Goal: Information Seeking & Learning: Check status

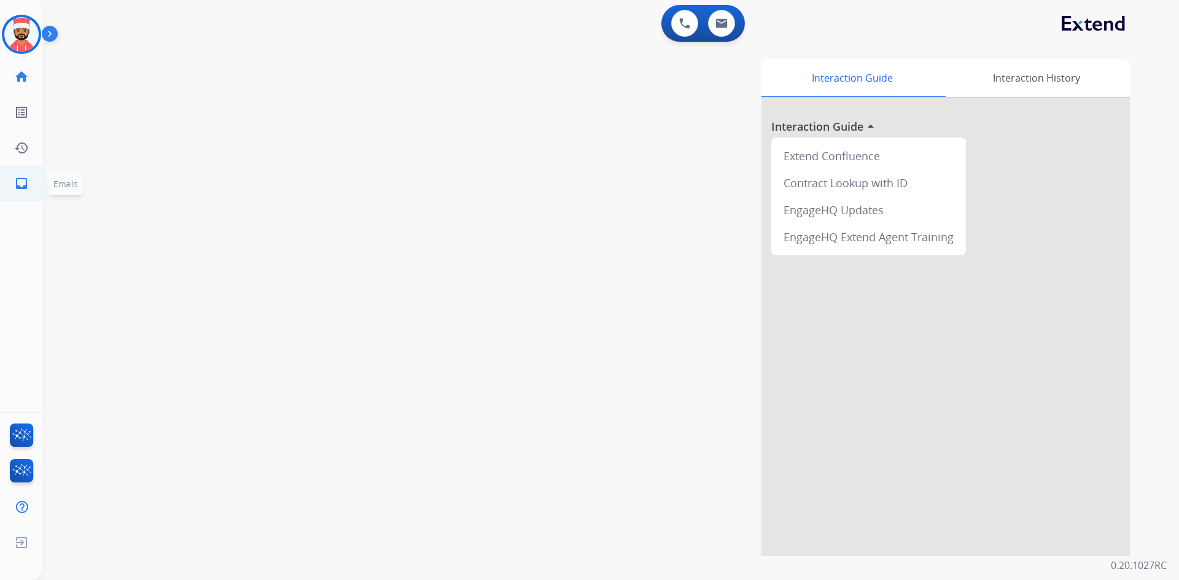
click at [12, 197] on link "inbox Emails" at bounding box center [21, 183] width 34 height 34
select select "**********"
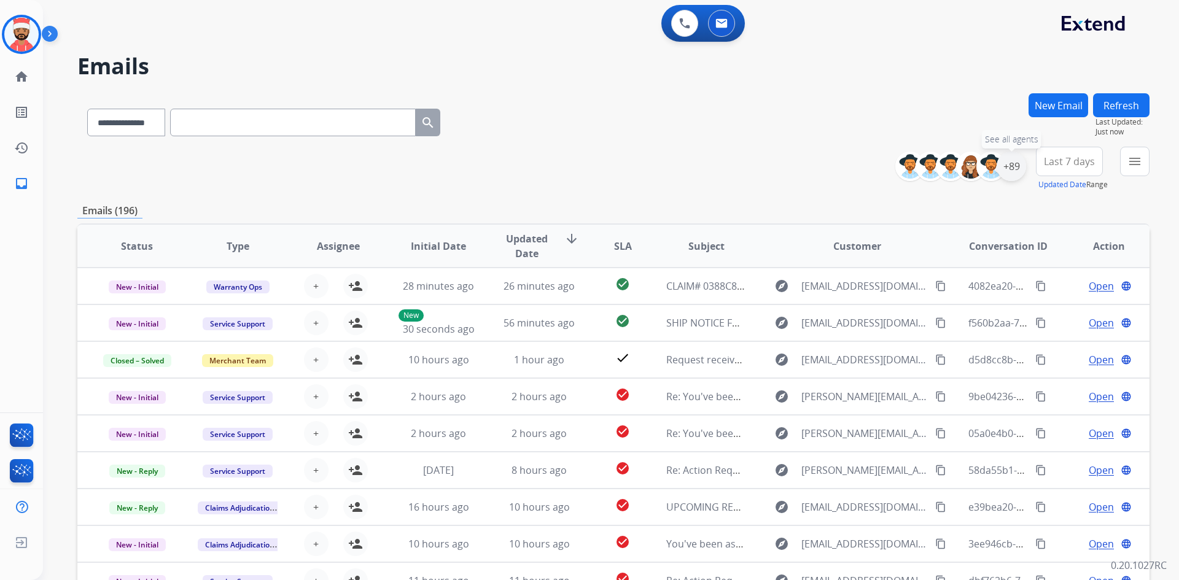
click at [1017, 176] on div "+89" at bounding box center [1011, 166] width 29 height 29
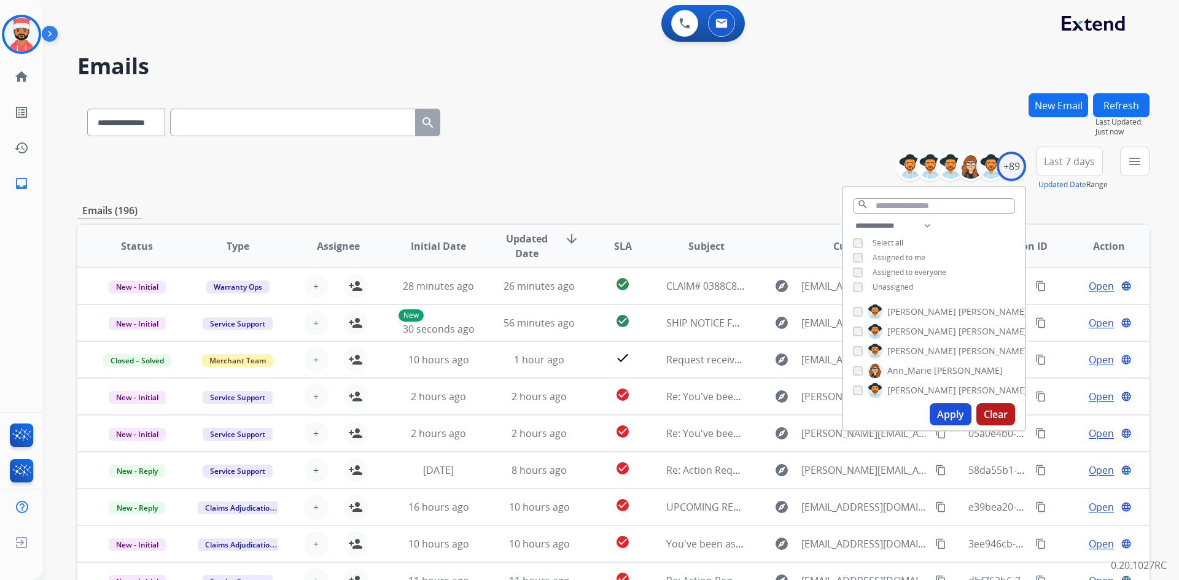
click at [935, 418] on button "Apply" at bounding box center [951, 415] width 42 height 22
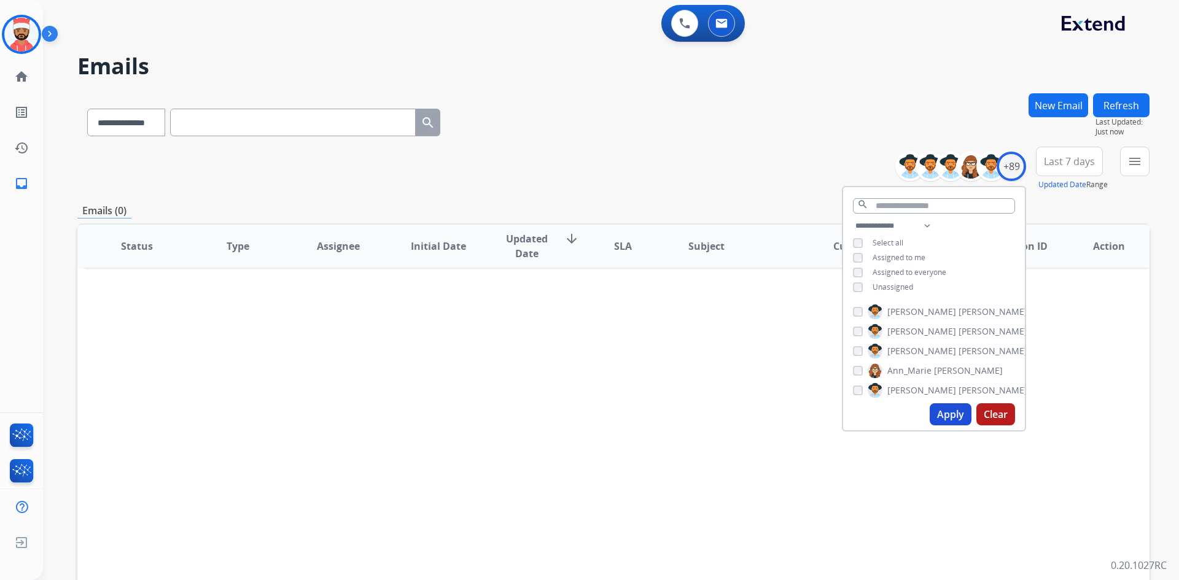
click at [1000, 400] on div "Apply Clear" at bounding box center [934, 415] width 182 height 32
click at [953, 410] on button "Apply" at bounding box center [951, 415] width 42 height 22
click at [947, 407] on button "Apply" at bounding box center [951, 415] width 42 height 22
click at [711, 367] on div "Status Type Assignee Initial Date Updated Date arrow_downward SLA Subject Custo…" at bounding box center [613, 430] width 1072 height 412
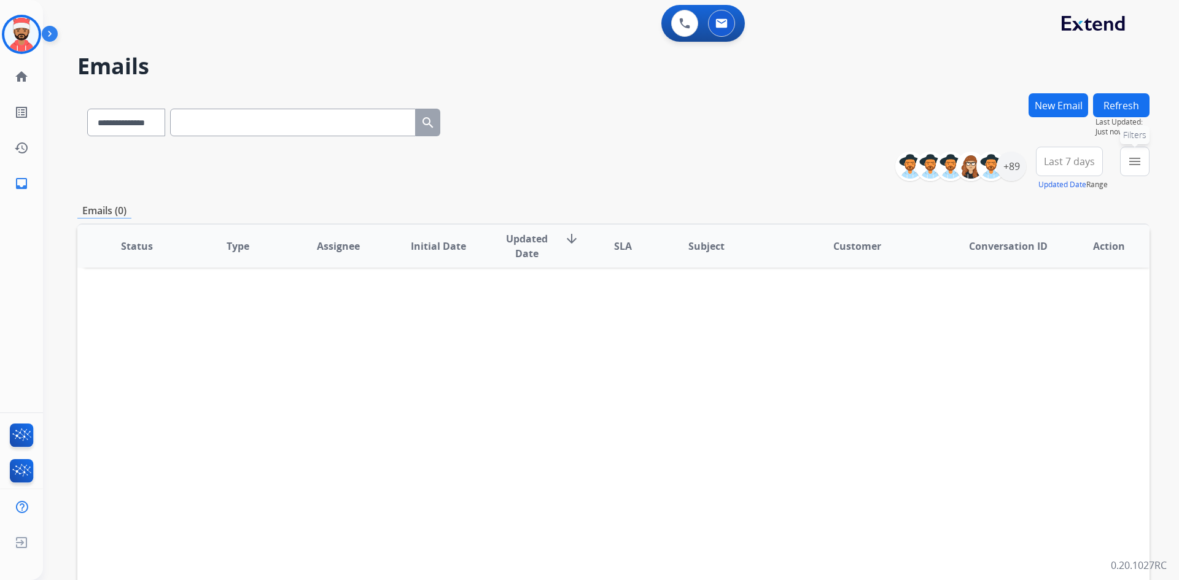
click at [1140, 164] on mat-icon "menu" at bounding box center [1135, 161] width 15 height 15
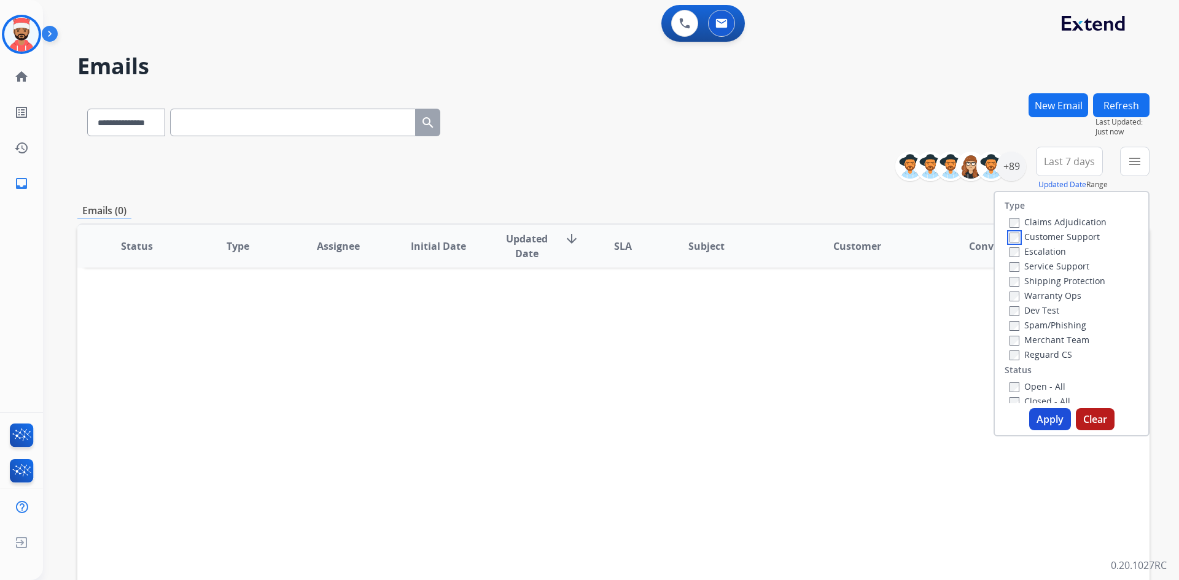
click at [1005, 244] on div "Claims Adjudication Customer Support Escalation Service Support Shipping Protec…" at bounding box center [1056, 287] width 102 height 147
click at [1012, 355] on label "Reguard CS" at bounding box center [1041, 355] width 63 height 12
click at [1033, 420] on button "Apply" at bounding box center [1050, 419] width 42 height 22
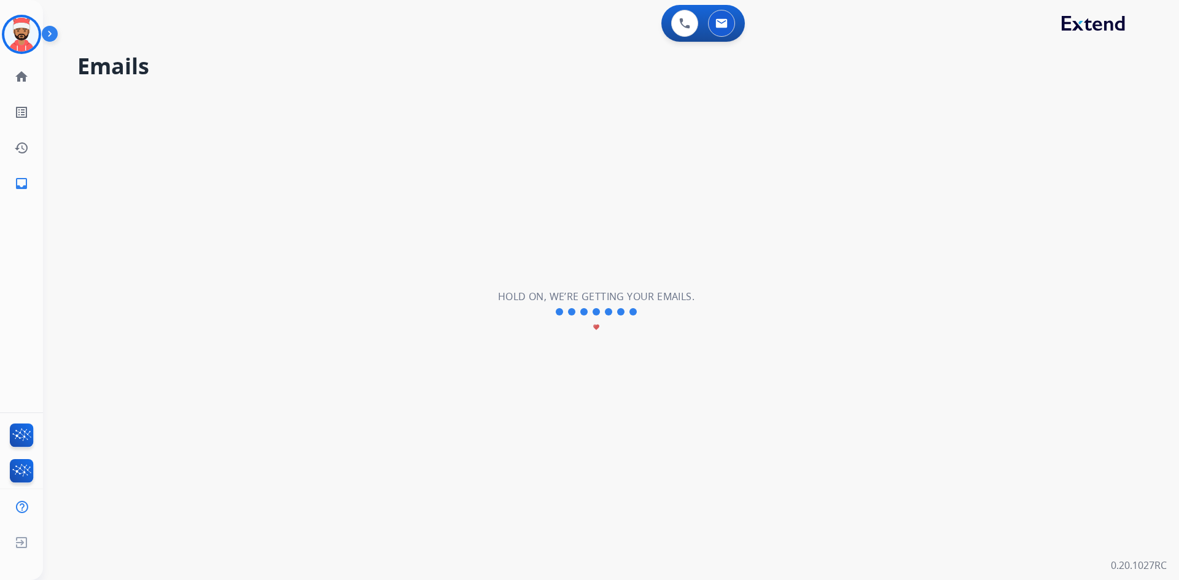
click at [1033, 420] on div "**********" at bounding box center [596, 312] width 1107 height 536
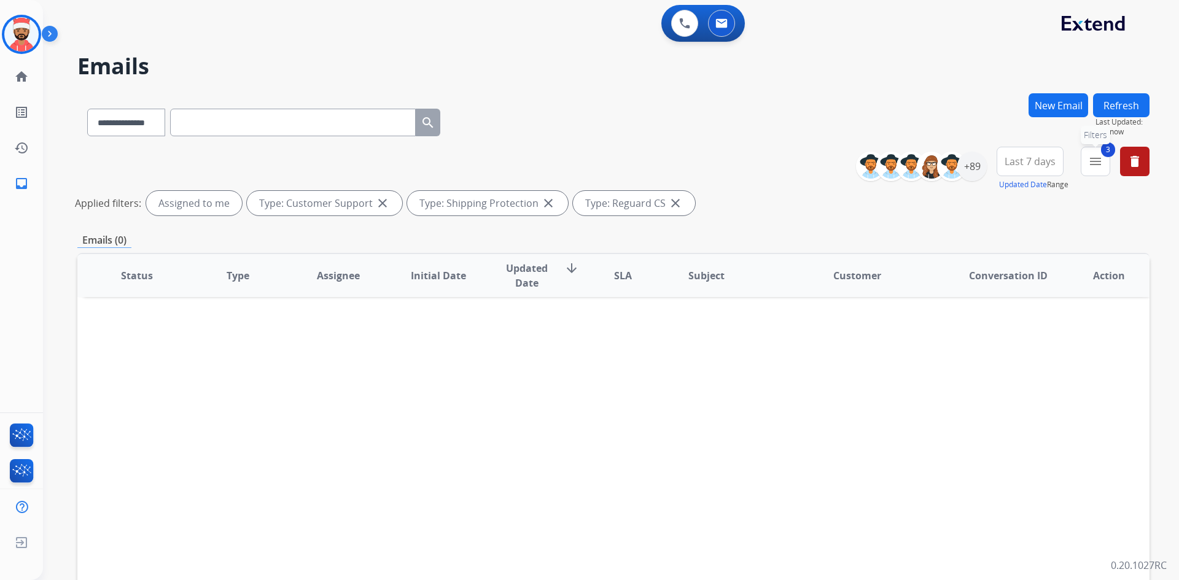
click at [1099, 167] on mat-icon "menu" at bounding box center [1095, 161] width 15 height 15
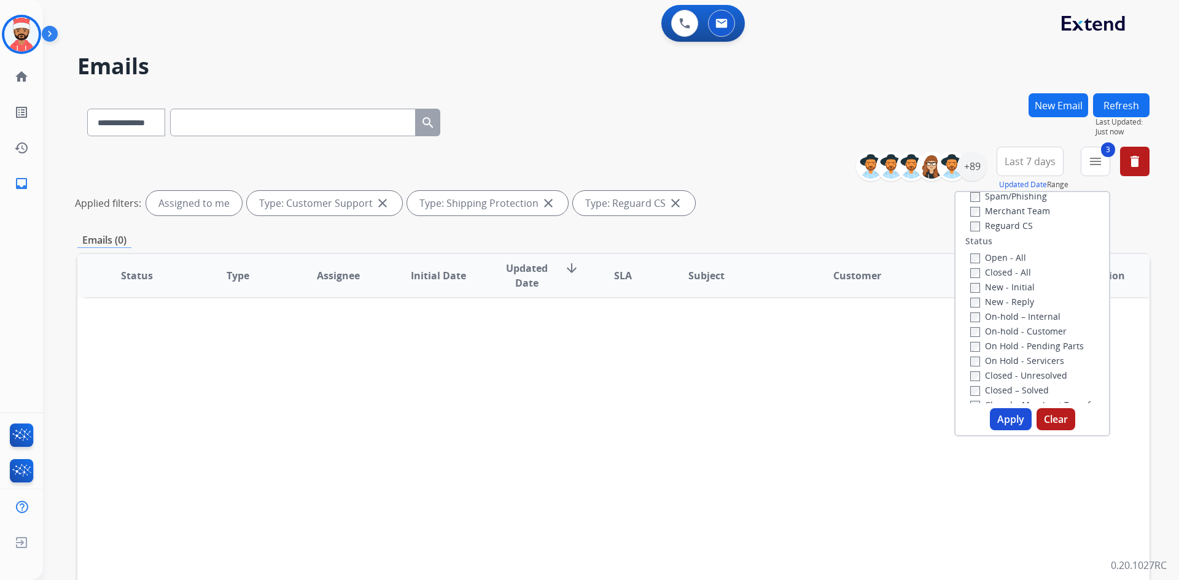
scroll to position [184, 0]
click at [972, 216] on label "Closed - All" at bounding box center [1000, 217] width 61 height 12
click at [994, 413] on button "Apply" at bounding box center [1011, 419] width 42 height 22
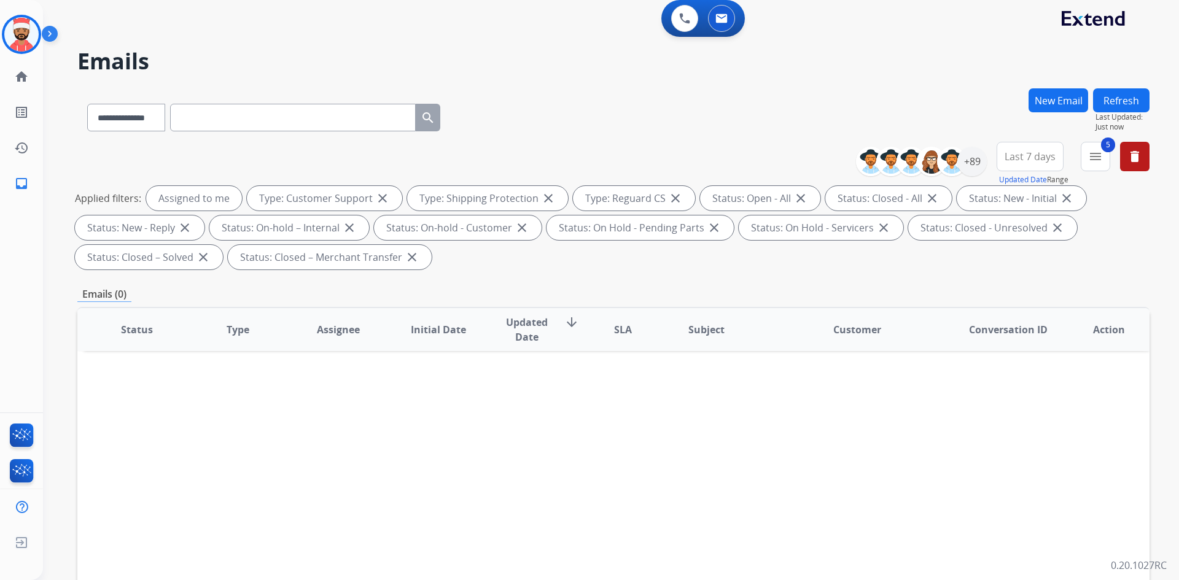
scroll to position [0, 0]
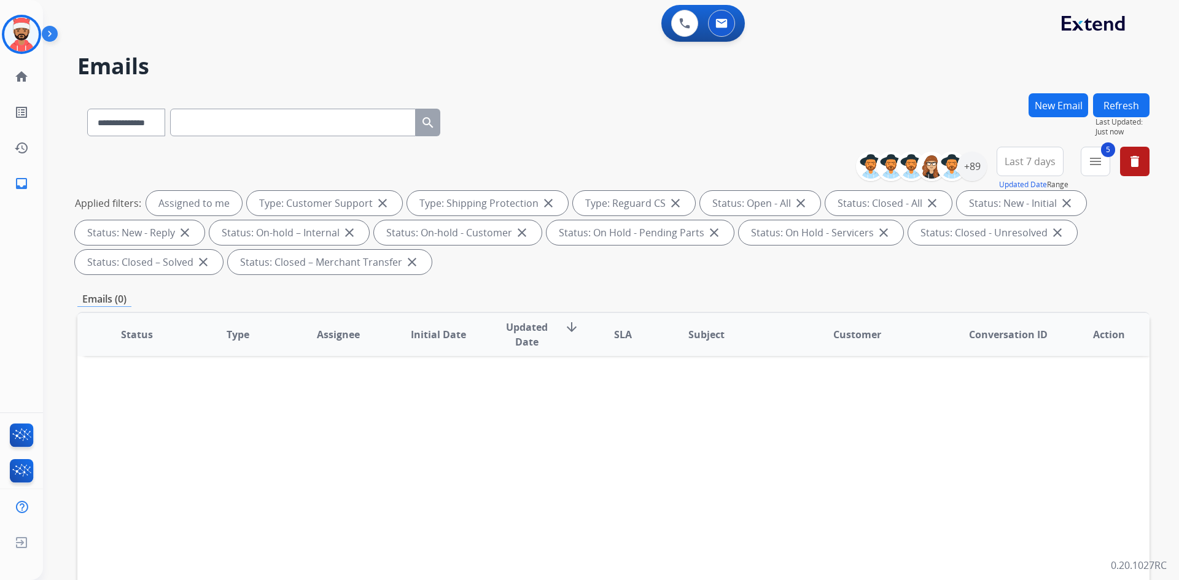
click at [1111, 106] on button "Refresh" at bounding box center [1121, 105] width 57 height 24
click at [958, 178] on div at bounding box center [951, 166] width 29 height 29
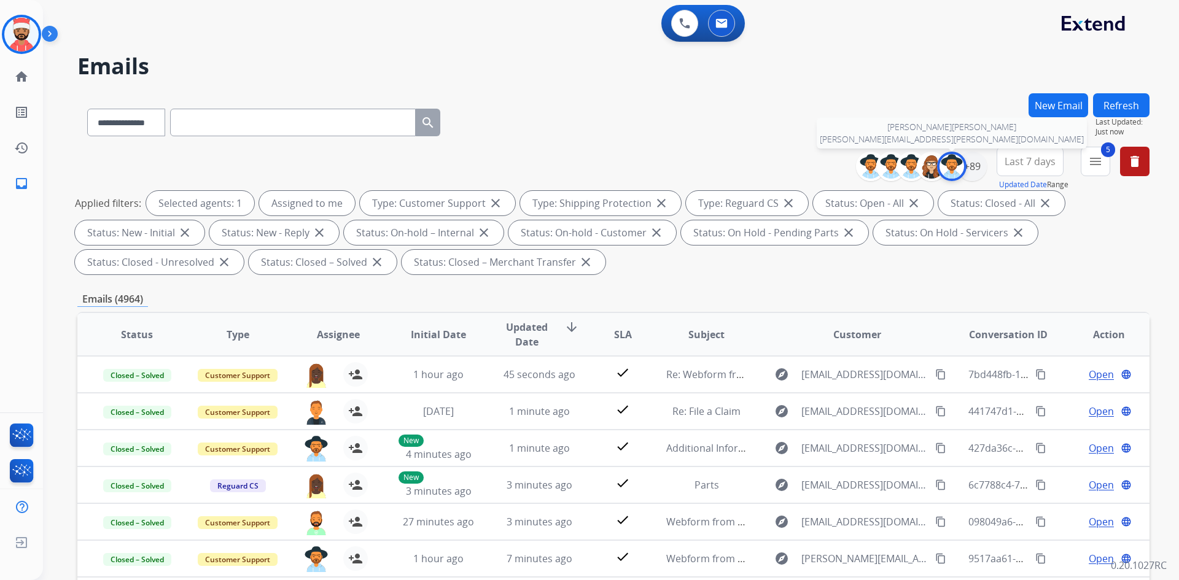
click at [947, 173] on img at bounding box center [952, 166] width 25 height 25
click at [975, 177] on div "+89" at bounding box center [972, 166] width 29 height 29
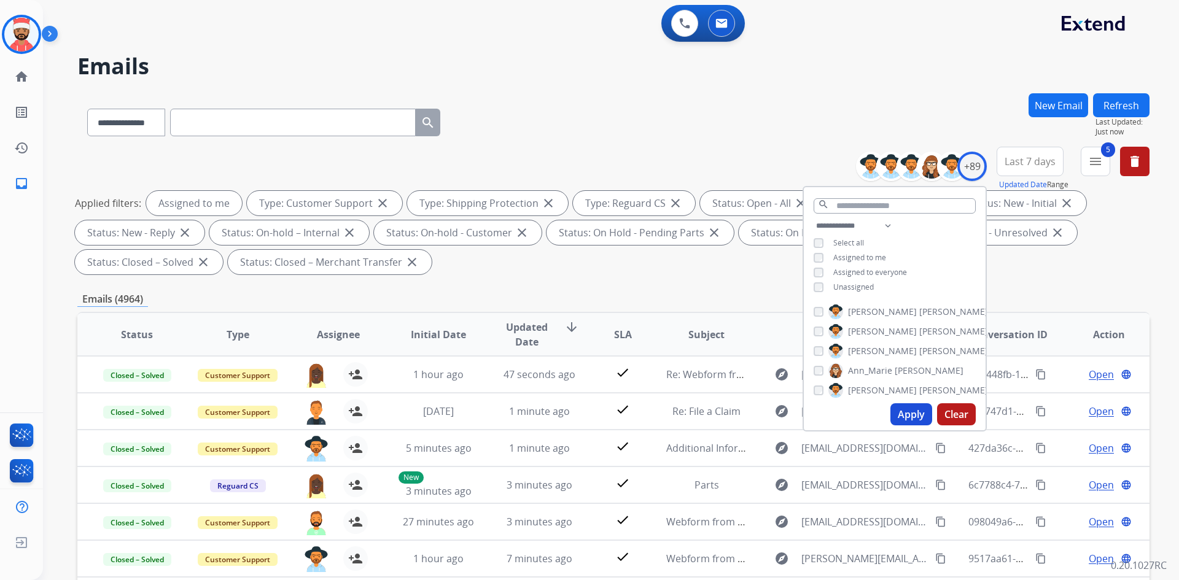
click at [895, 412] on button "Apply" at bounding box center [912, 415] width 42 height 22
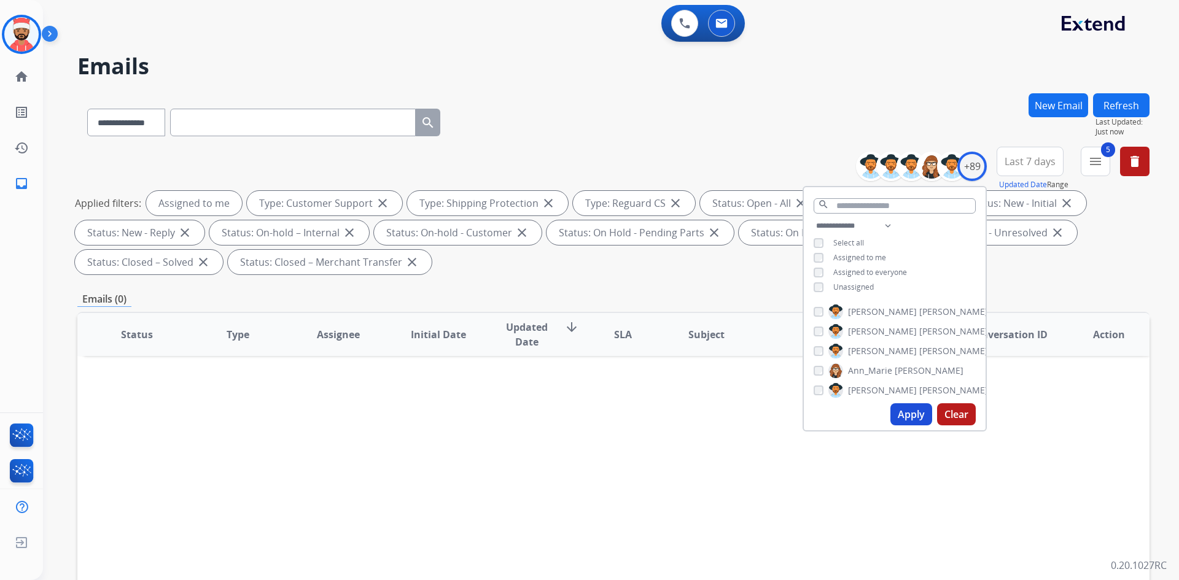
click at [858, 288] on span "Unassigned" at bounding box center [854, 287] width 41 height 10
click at [899, 407] on button "Apply" at bounding box center [912, 415] width 42 height 22
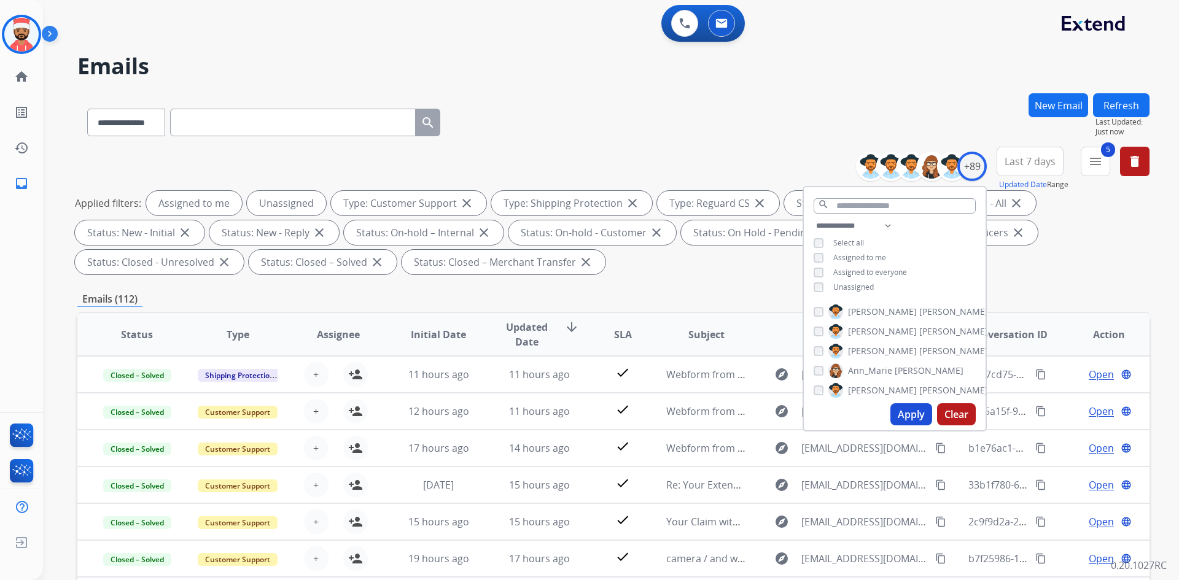
click at [674, 271] on div "Applied filters: Assigned to me Unassigned Type: Customer Support close Type: S…" at bounding box center [611, 233] width 1072 height 84
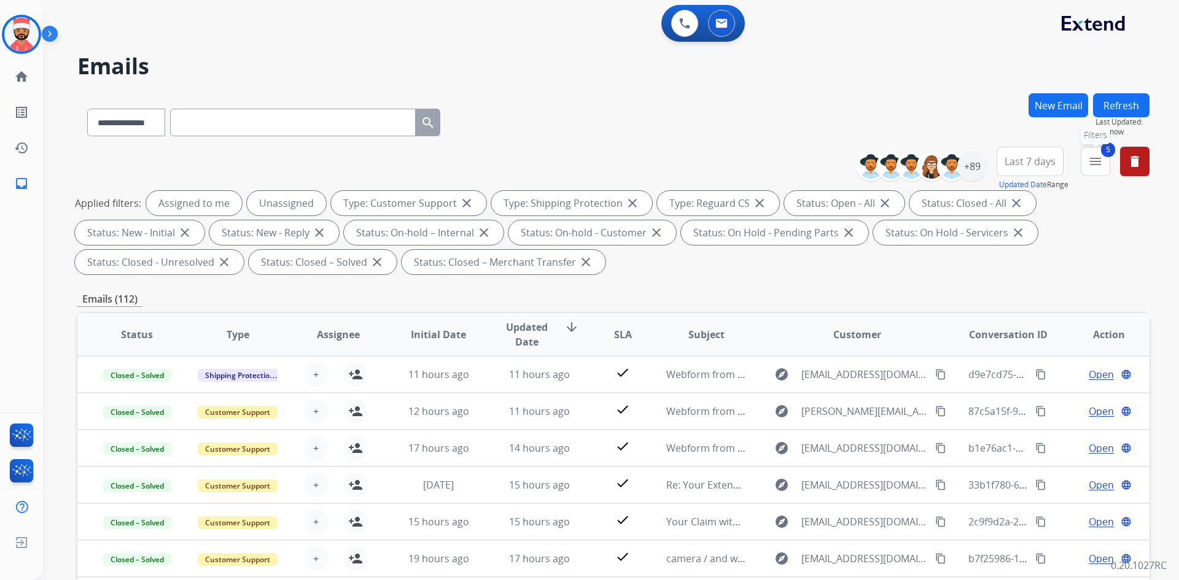
click at [1103, 160] on button "5 menu Filters" at bounding box center [1095, 161] width 29 height 29
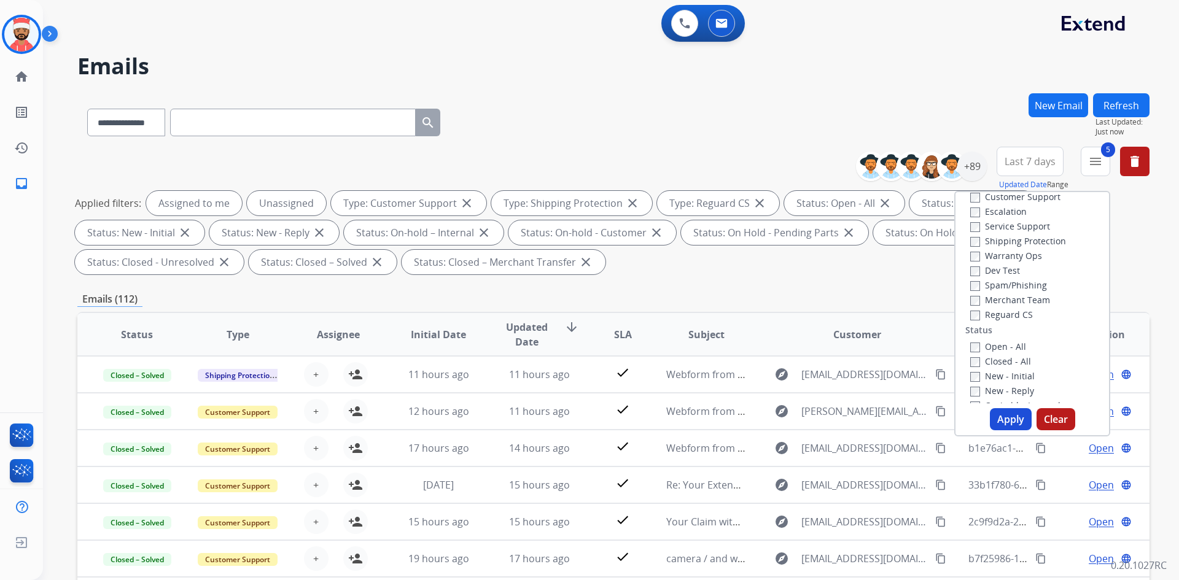
scroll to position [61, 0]
click at [1005, 412] on button "Apply" at bounding box center [1011, 419] width 42 height 22
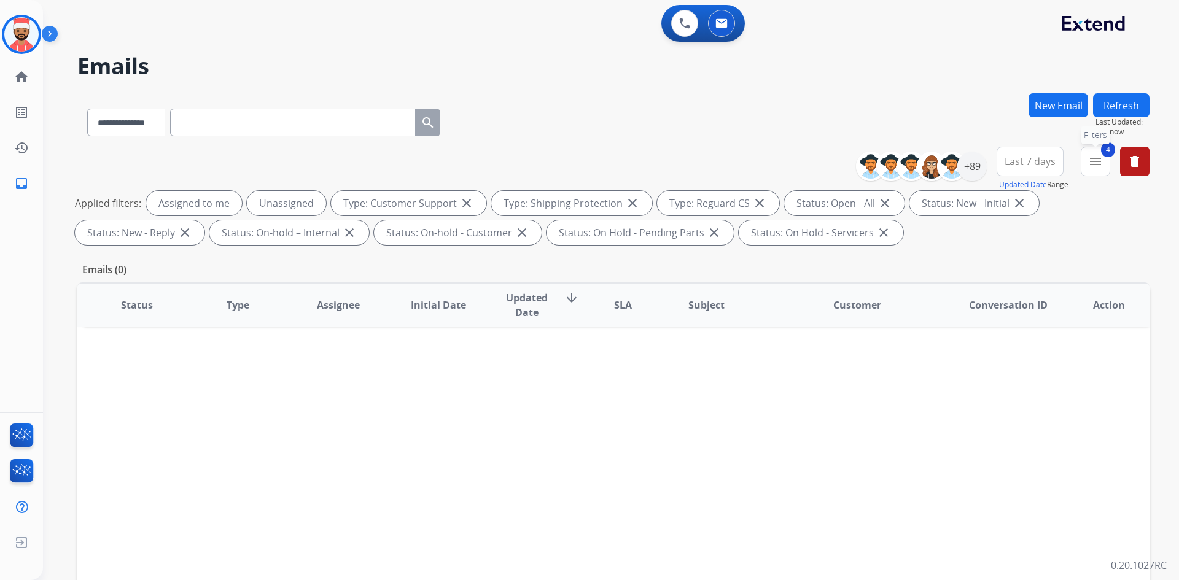
click at [1084, 157] on button "4 menu Filters" at bounding box center [1095, 161] width 29 height 29
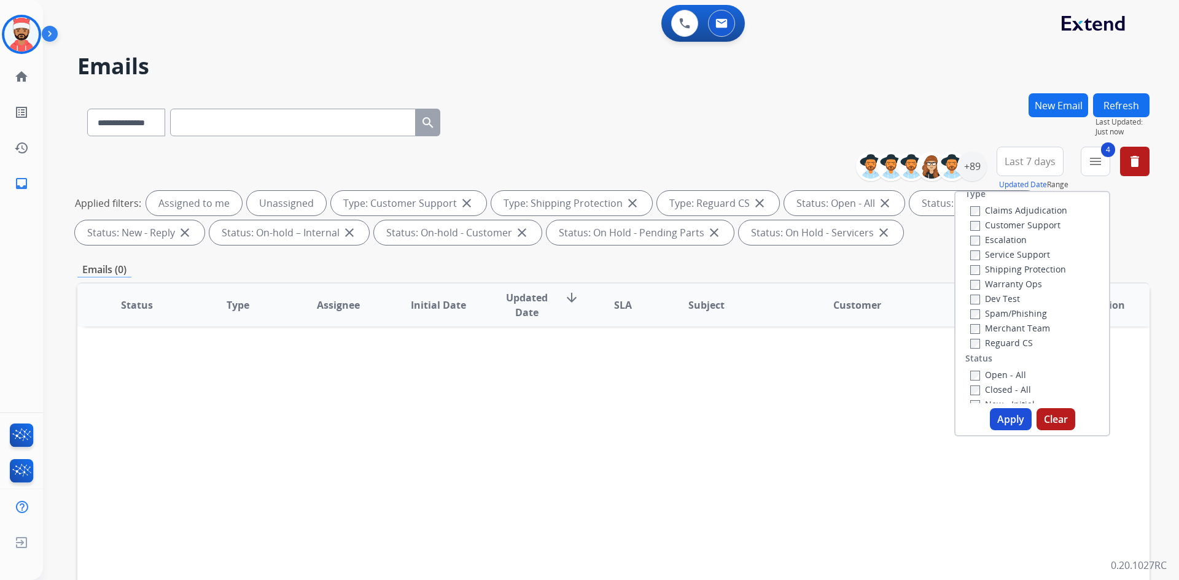
scroll to position [0, 0]
click at [1025, 172] on button "Last 7 days" at bounding box center [1030, 161] width 67 height 29
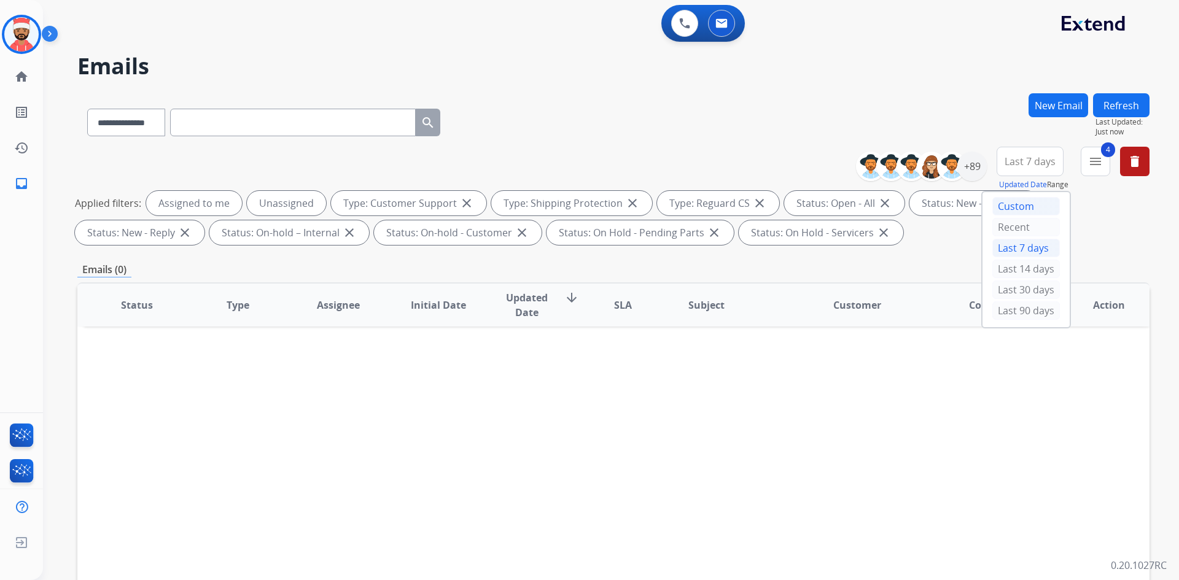
click at [1004, 206] on div "Custom" at bounding box center [1027, 206] width 68 height 18
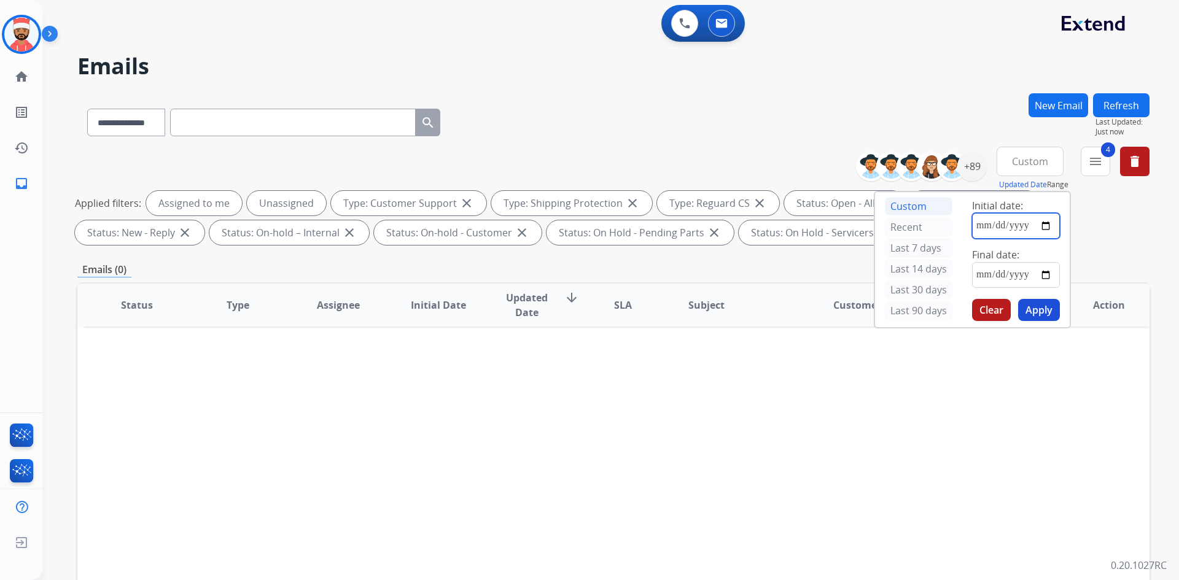
click at [1038, 220] on input "date" at bounding box center [1016, 226] width 88 height 26
click at [1041, 224] on input "date" at bounding box center [1016, 226] width 88 height 26
type input "**********"
click at [1039, 278] on input "date" at bounding box center [1016, 275] width 88 height 26
click at [1046, 274] on input "date" at bounding box center [1016, 275] width 88 height 26
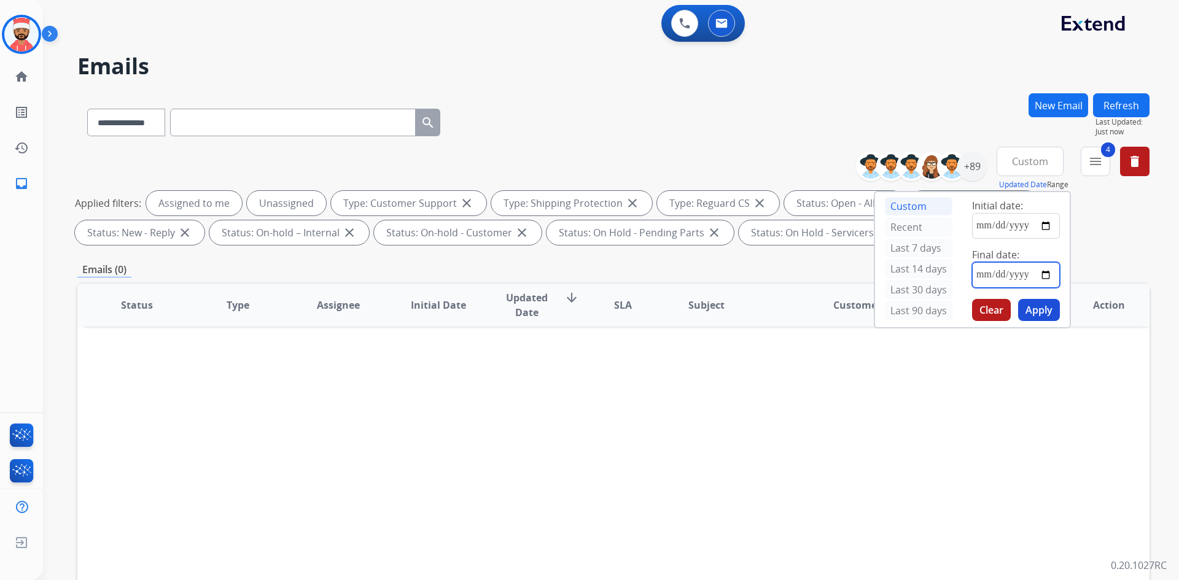
type input "**********"
drag, startPoint x: 1035, startPoint y: 303, endPoint x: 1027, endPoint y: 303, distance: 8.0
click at [1030, 303] on button "Apply" at bounding box center [1039, 310] width 42 height 22
click at [977, 113] on div "**********" at bounding box center [613, 119] width 1072 height 53
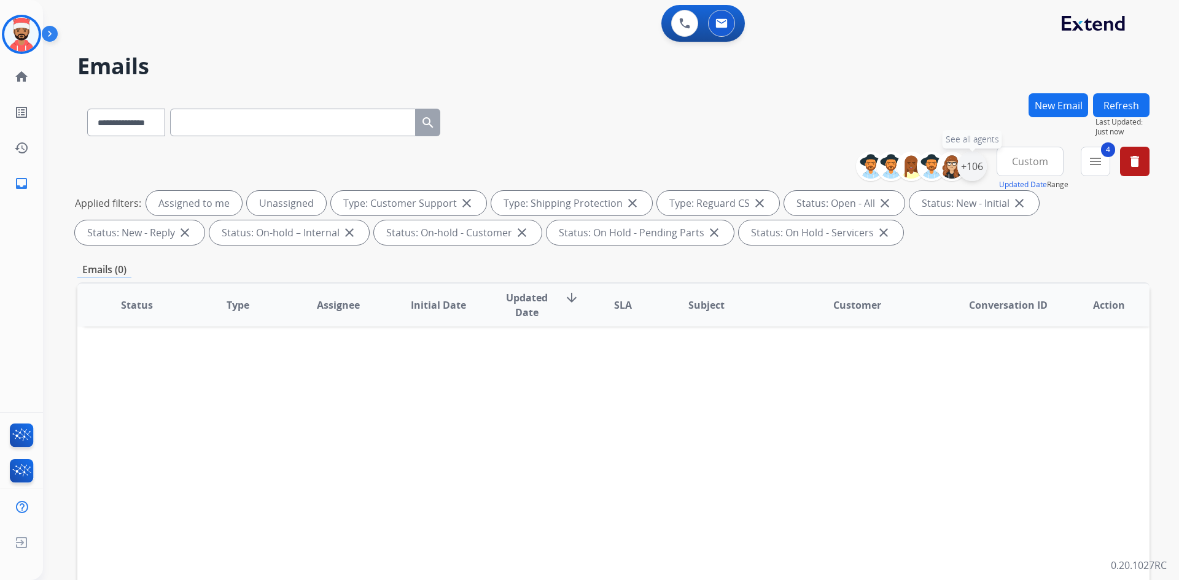
click at [964, 170] on div "+106" at bounding box center [972, 166] width 29 height 29
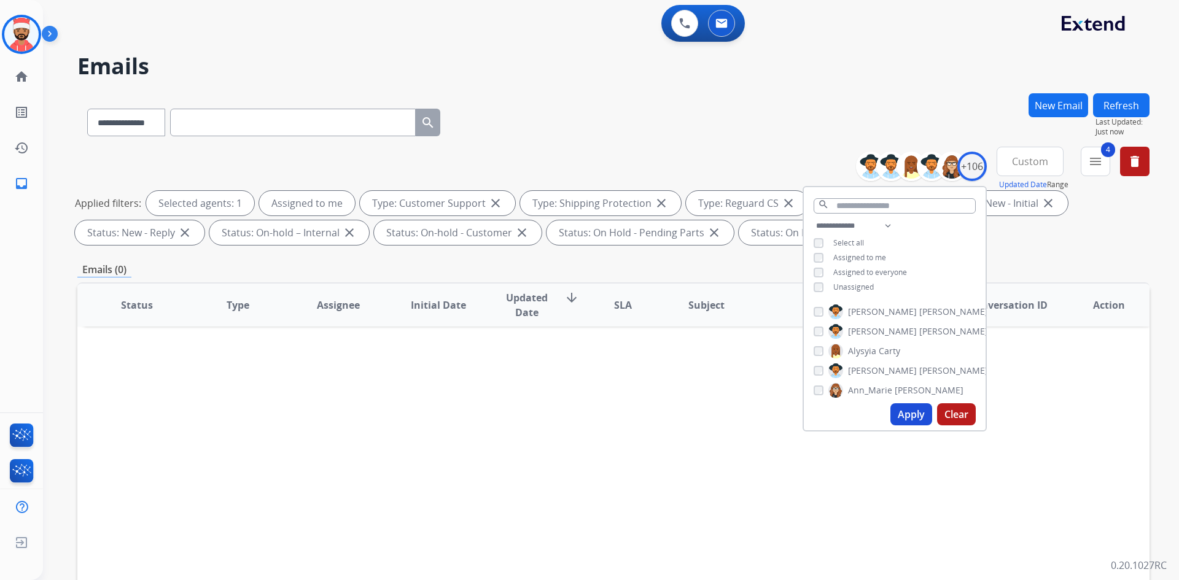
click at [897, 403] on div "Apply Clear" at bounding box center [895, 415] width 182 height 32
click at [900, 413] on button "Apply" at bounding box center [912, 415] width 42 height 22
click at [727, 141] on div "**********" at bounding box center [613, 119] width 1072 height 53
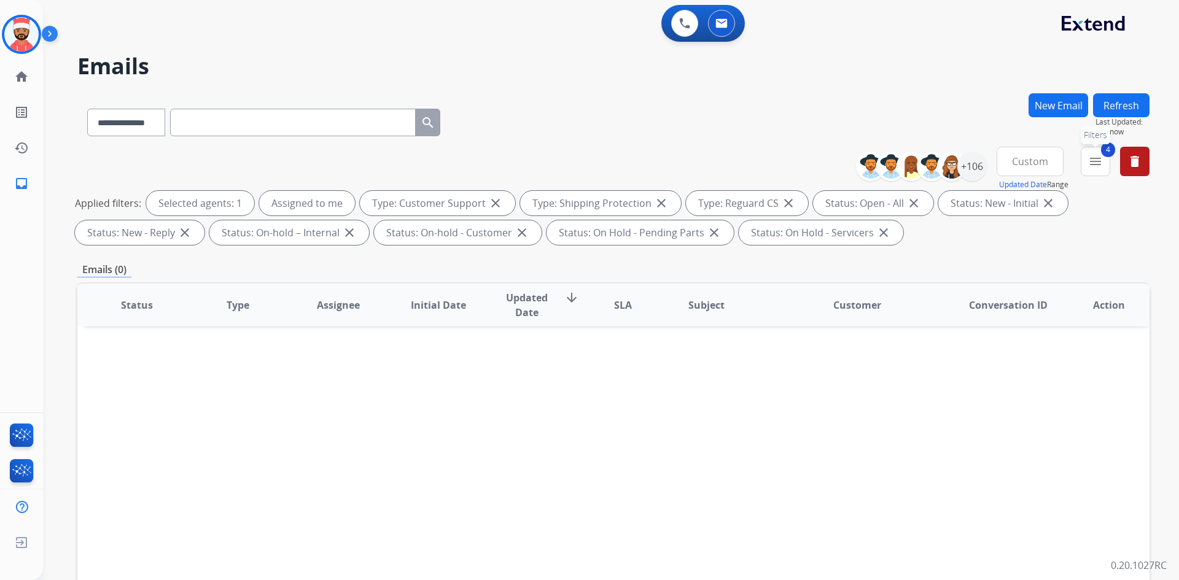
click at [1102, 168] on mat-icon "menu" at bounding box center [1095, 161] width 15 height 15
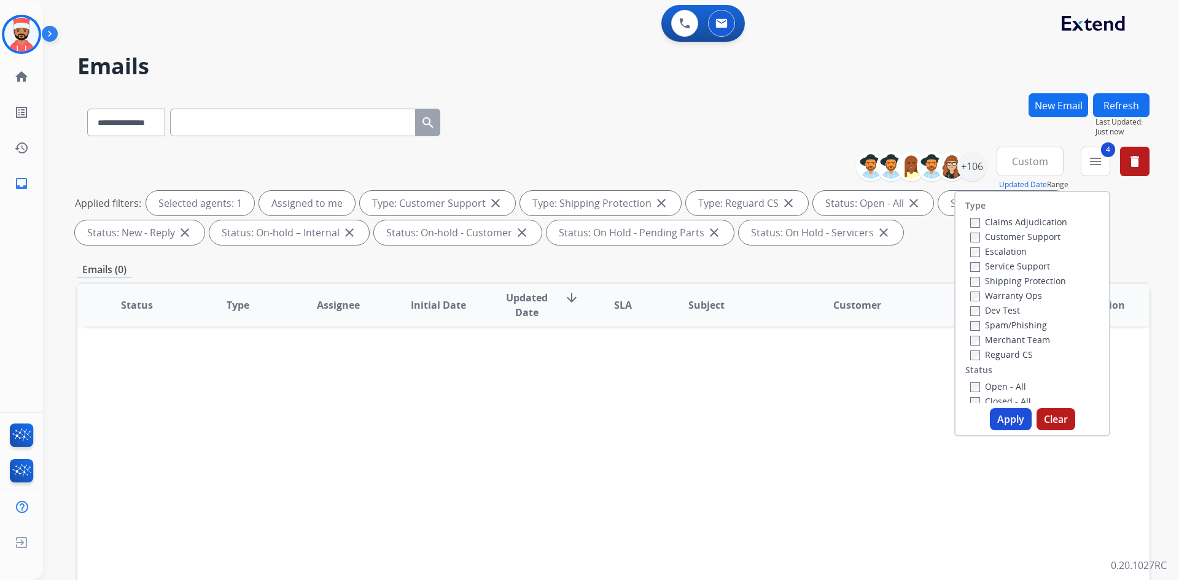
click at [1000, 418] on button "Apply" at bounding box center [1011, 419] width 42 height 22
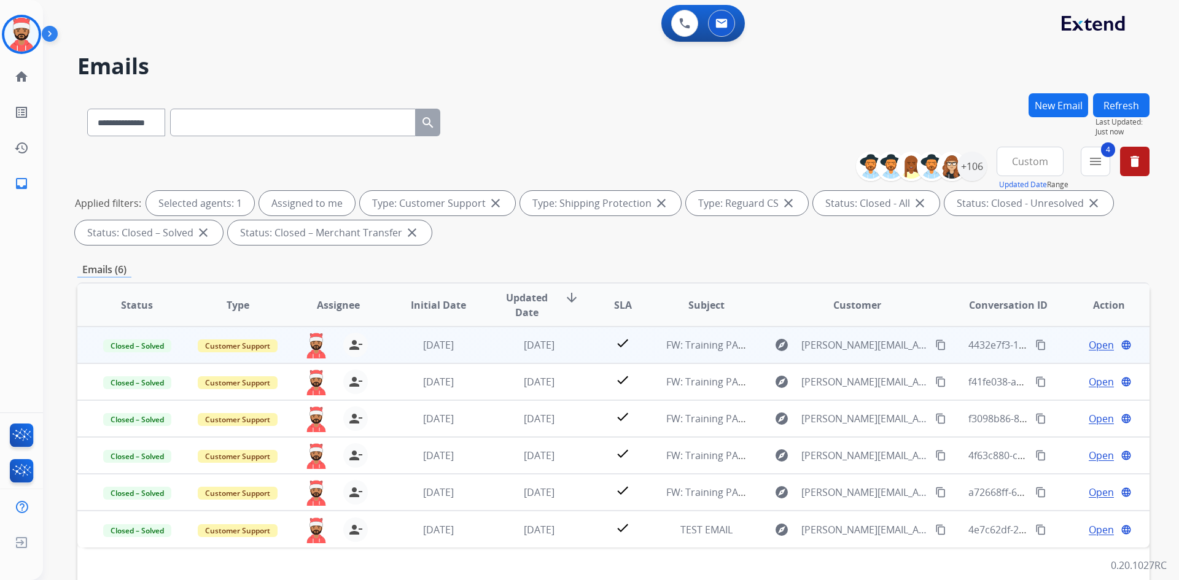
scroll to position [61, 0]
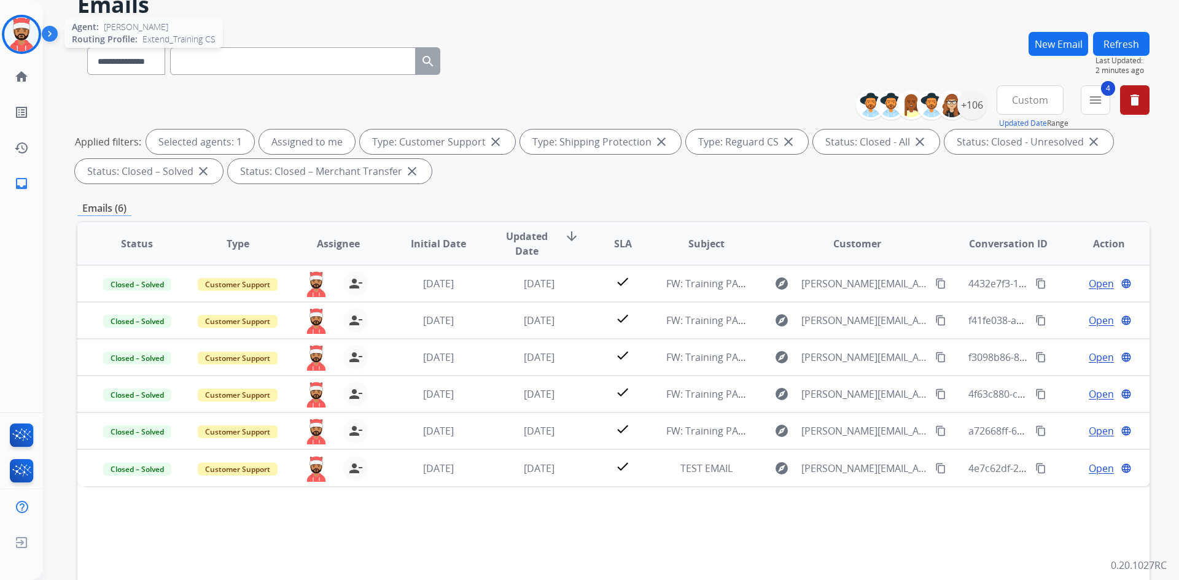
click at [25, 42] on img at bounding box center [21, 34] width 34 height 34
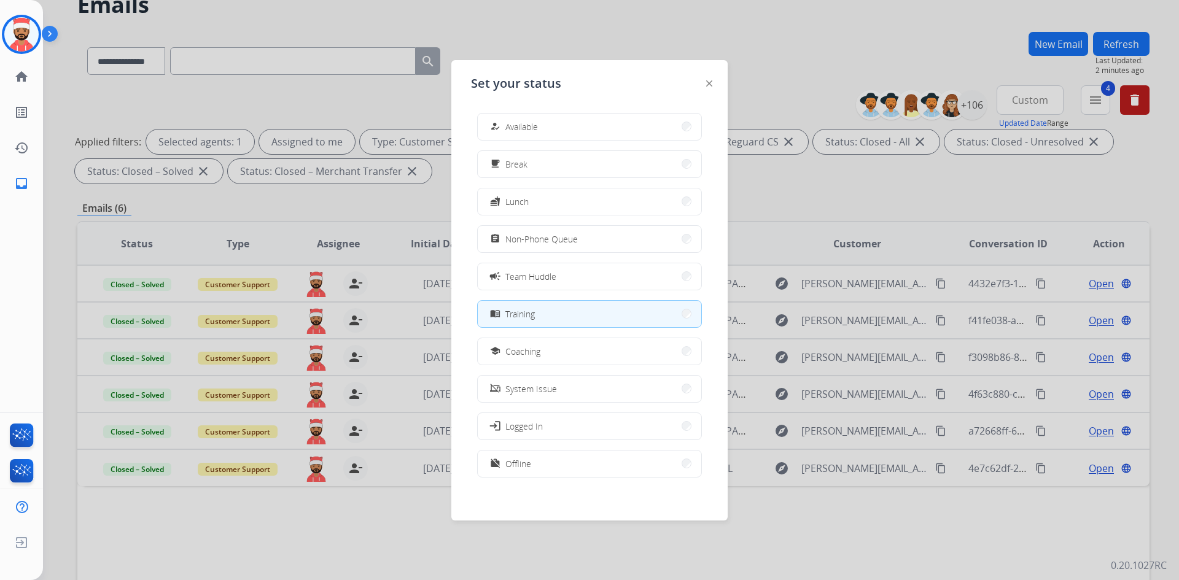
click at [523, 311] on span "Training" at bounding box center [520, 314] width 29 height 13
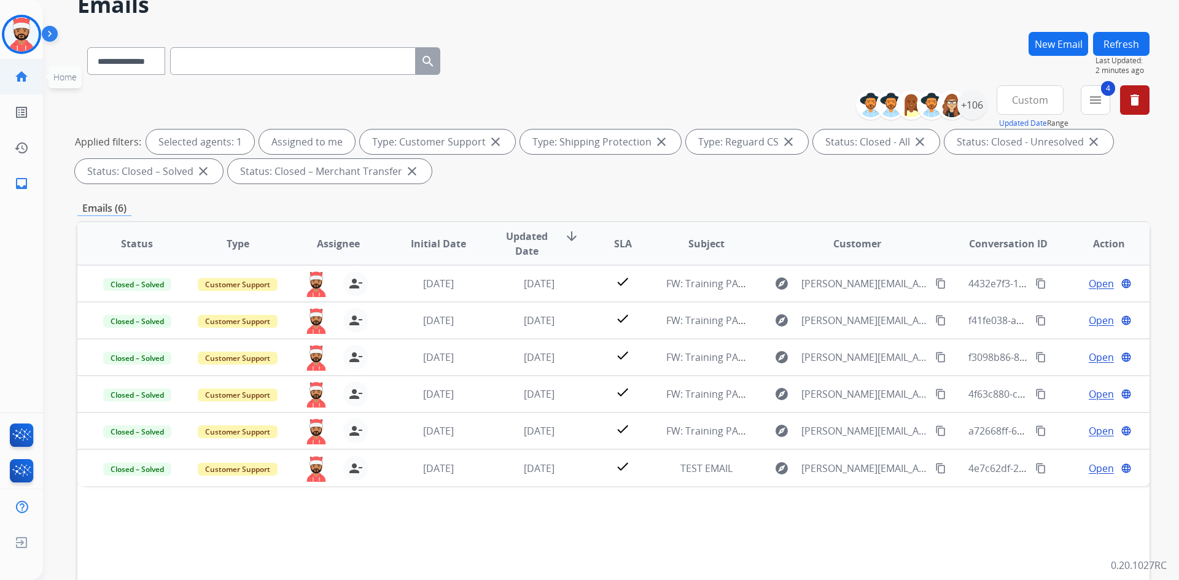
click at [30, 92] on link "home Home" at bounding box center [21, 77] width 34 height 34
